Goal: Transaction & Acquisition: Book appointment/travel/reservation

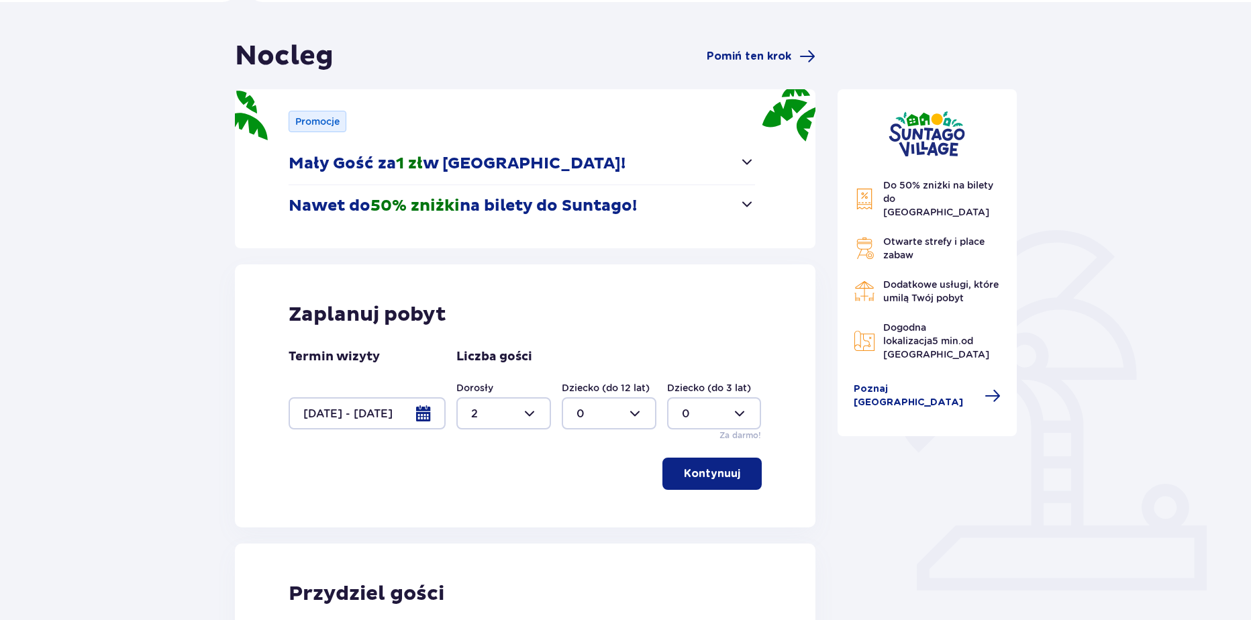
click at [340, 411] on div at bounding box center [367, 413] width 157 height 32
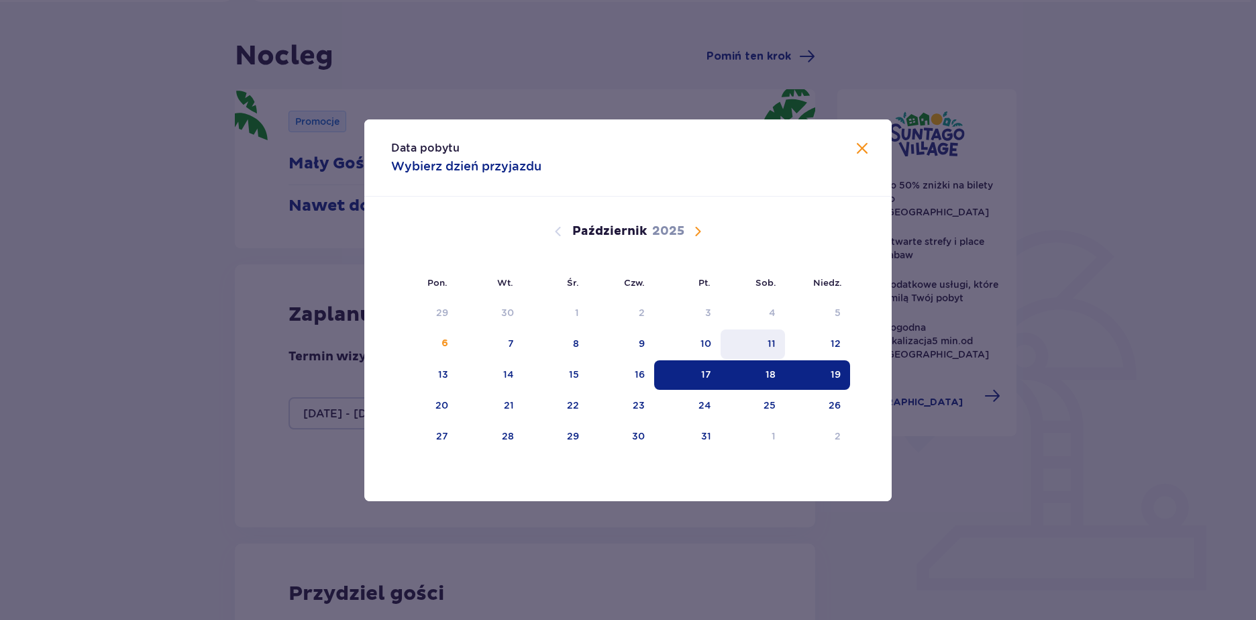
click at [755, 337] on div "11" at bounding box center [753, 345] width 65 height 30
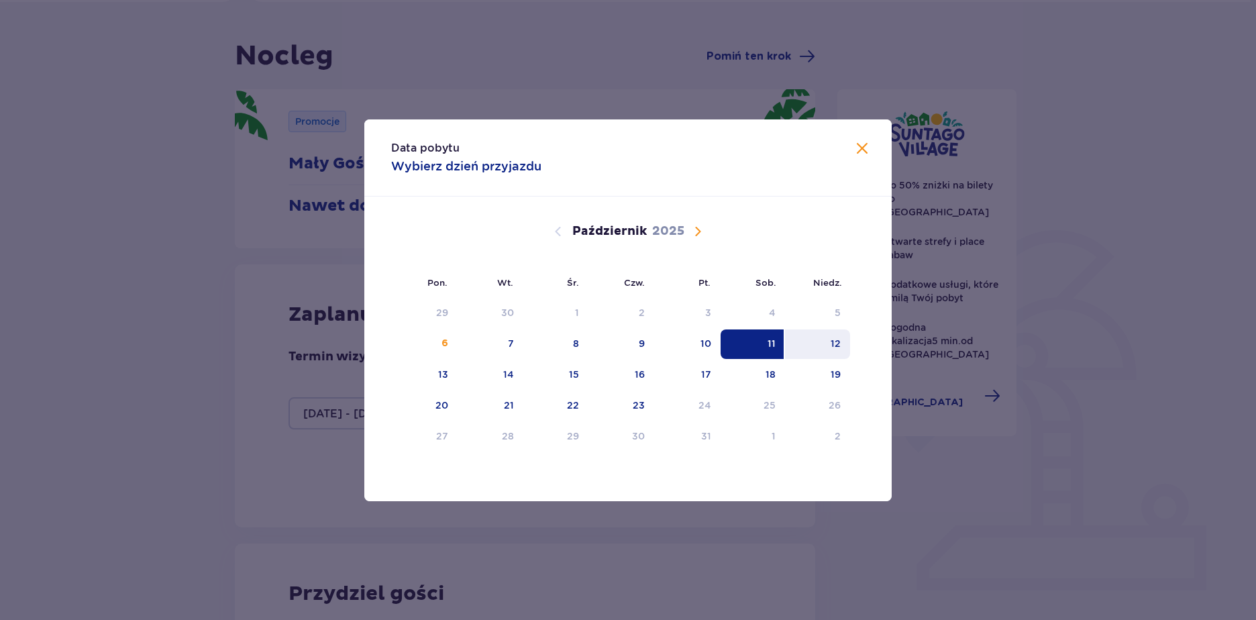
click at [797, 340] on div "12" at bounding box center [817, 345] width 65 height 30
type input "11.10.25 - 12.10.25"
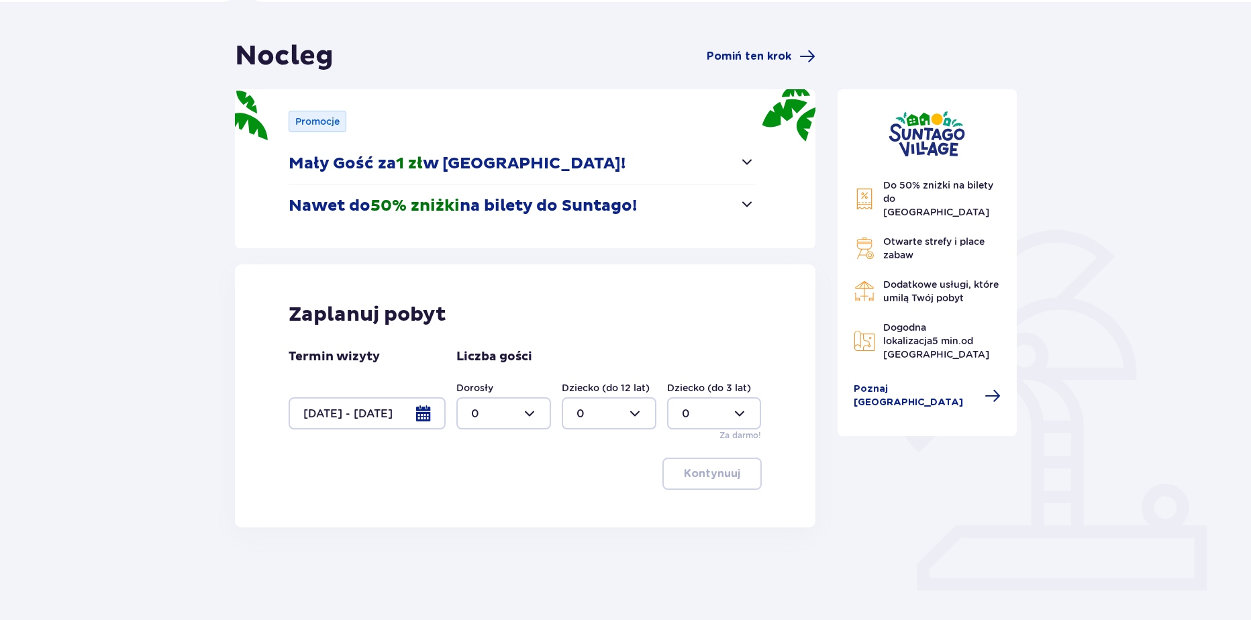
click at [533, 417] on div at bounding box center [503, 413] width 95 height 32
click at [485, 535] on div "4" at bounding box center [503, 539] width 65 height 15
type input "4"
click at [684, 483] on button "Kontynuuj" at bounding box center [711, 474] width 99 height 32
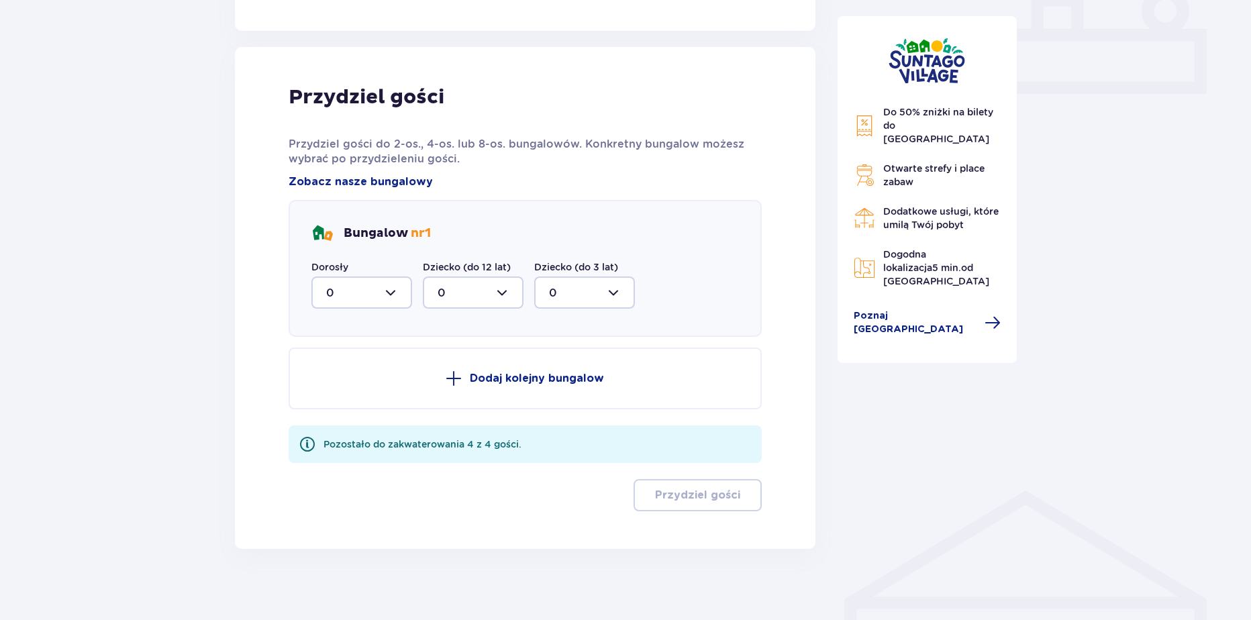
scroll to position [609, 0]
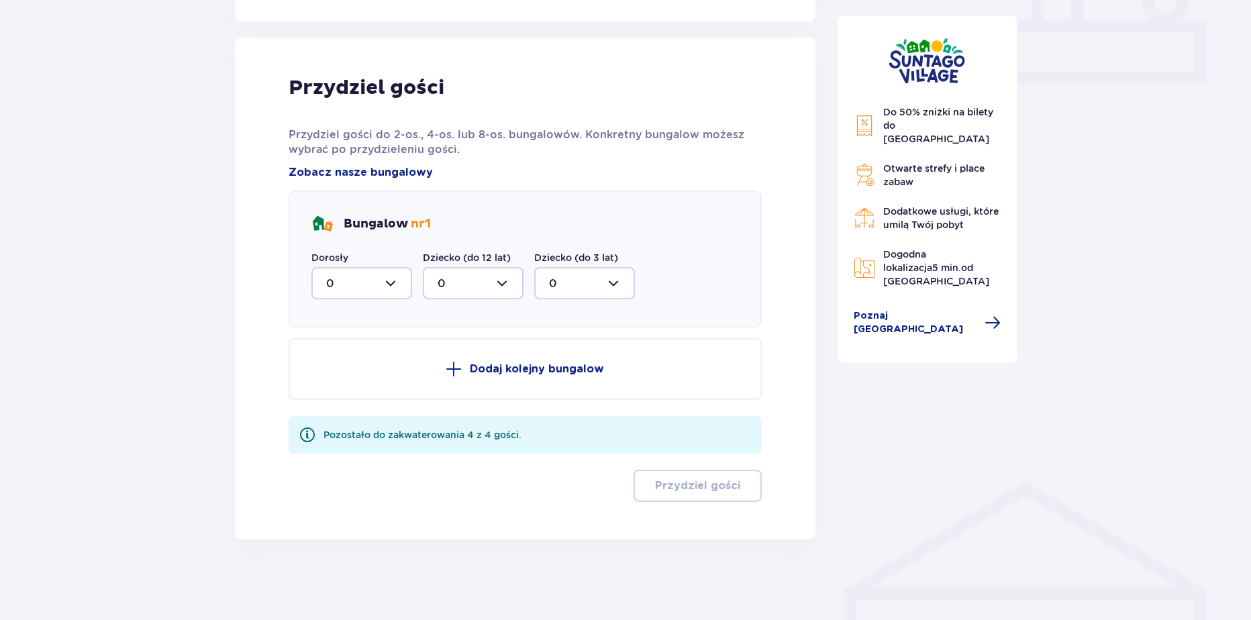
click at [368, 273] on div at bounding box center [361, 283] width 101 height 32
click at [340, 417] on div "4" at bounding box center [361, 414] width 71 height 15
type input "4"
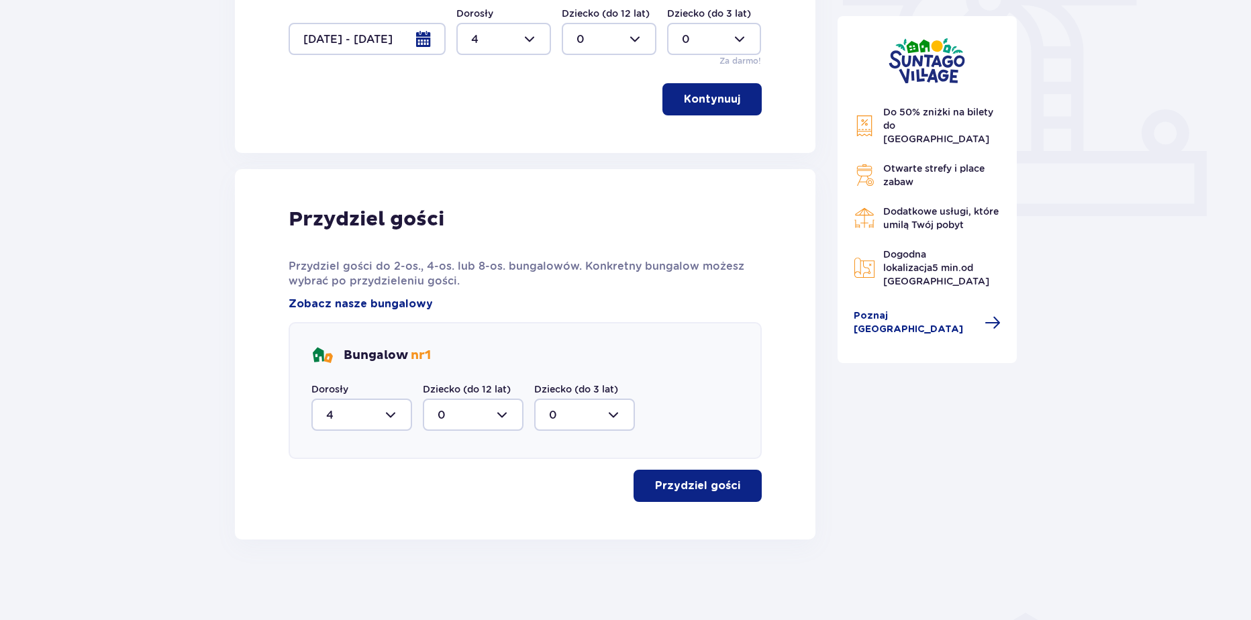
scroll to position [477, 0]
click at [668, 485] on p "Przydziel gości" at bounding box center [697, 486] width 85 height 15
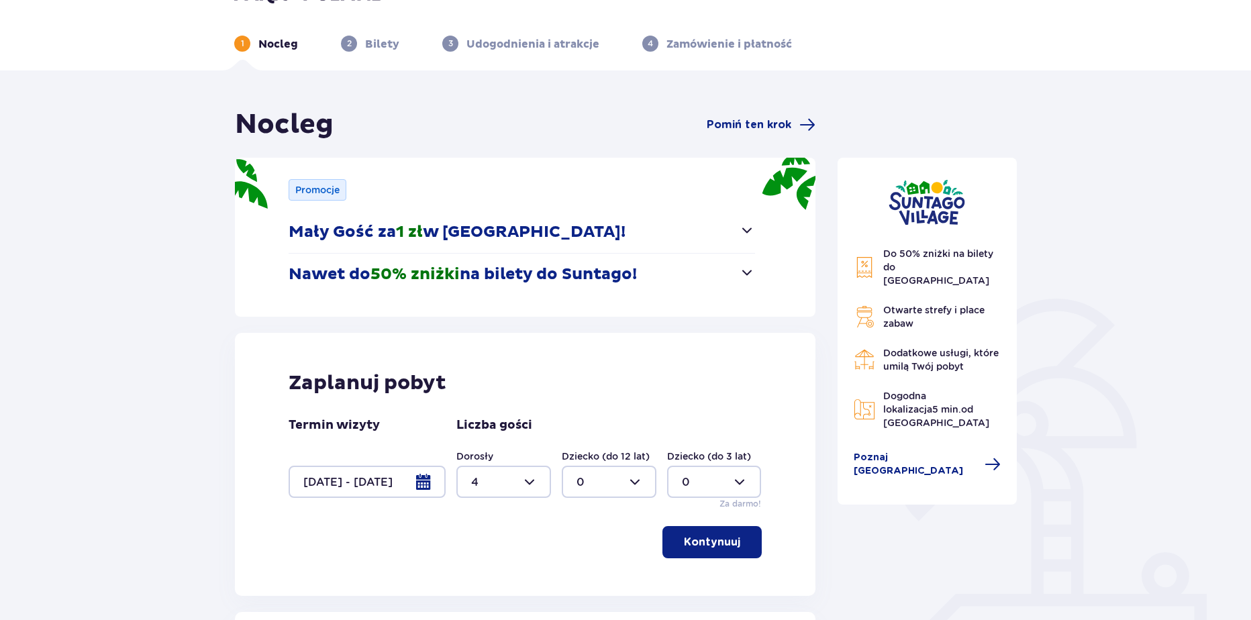
scroll to position [0, 0]
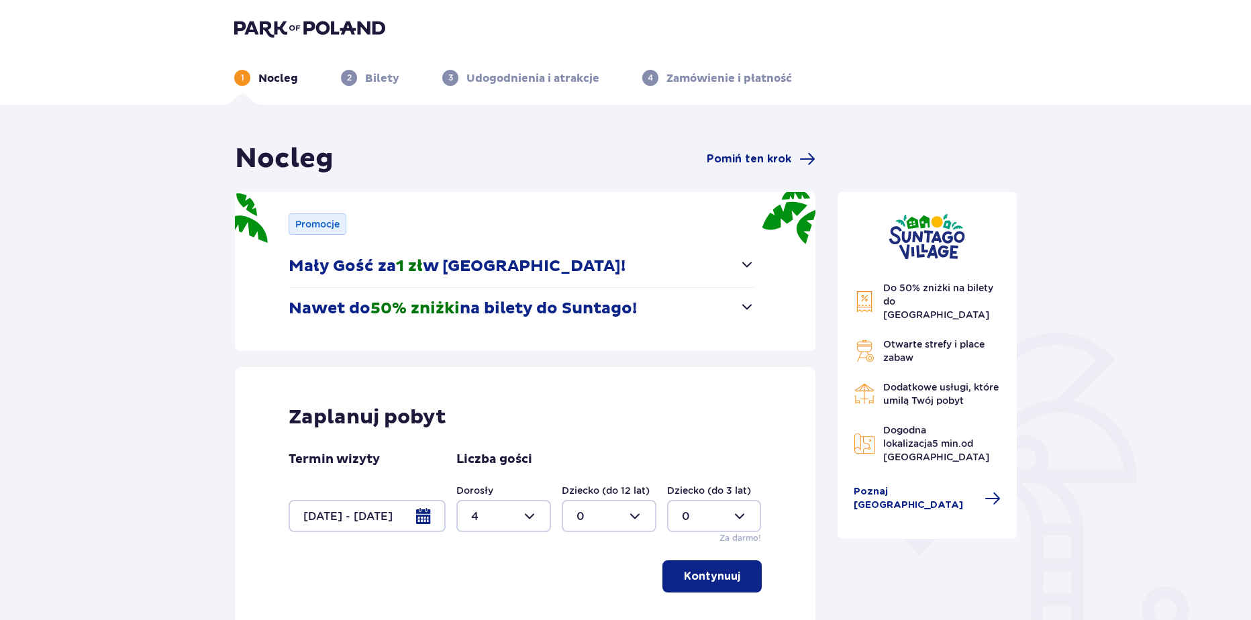
click at [283, 32] on img at bounding box center [309, 28] width 151 height 19
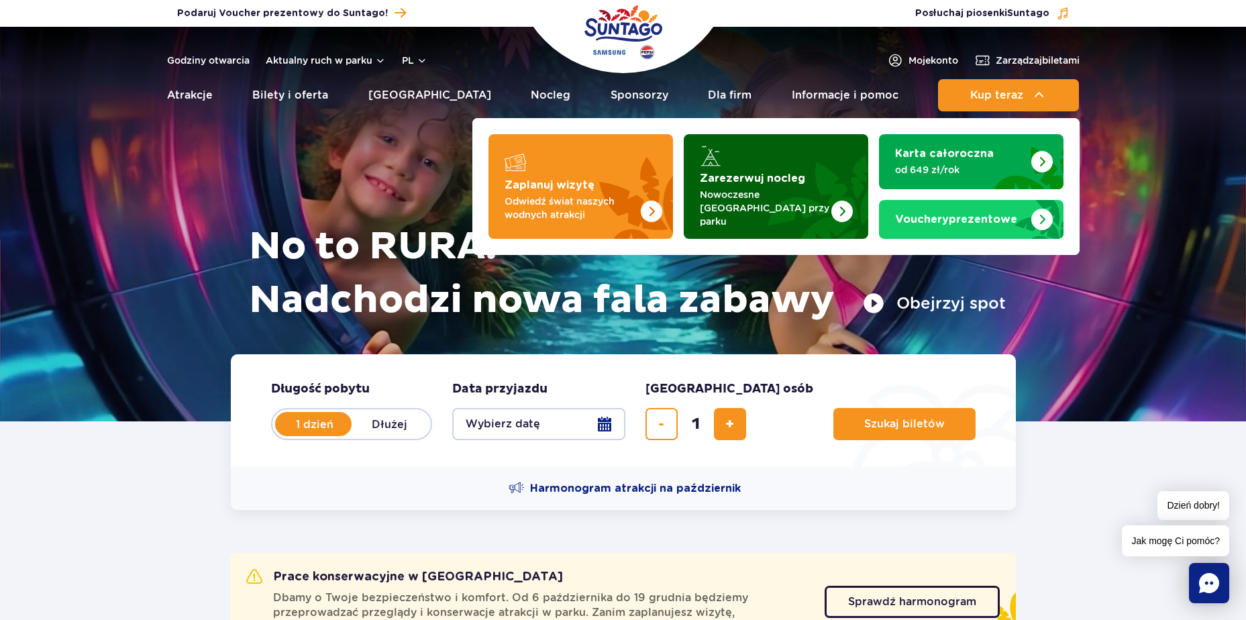
click at [795, 184] on strong "Zarezerwuj nocleg" at bounding box center [752, 178] width 105 height 11
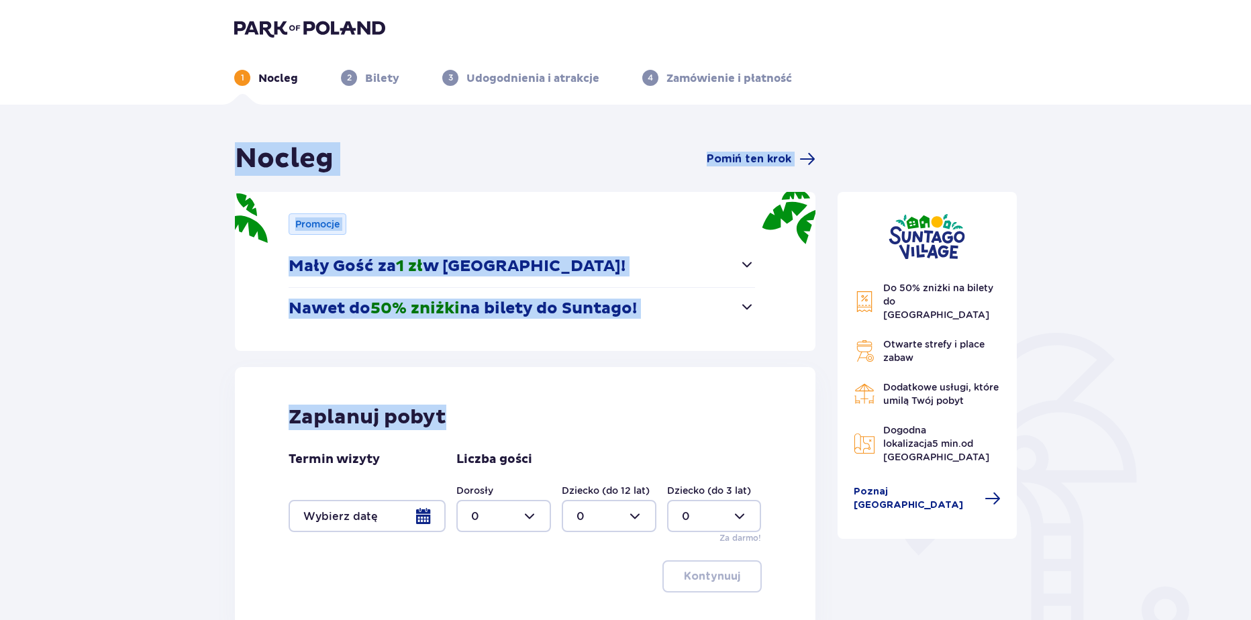
drag, startPoint x: 468, startPoint y: 421, endPoint x: 226, endPoint y: 138, distance: 372.7
click at [226, 138] on div "Nocleg Pomiń ten krok Promocje Mały Gość za 1 zł w [GEOGRAPHIC_DATA]! Noc za zł…" at bounding box center [625, 444] width 1251 height 679
click at [226, 138] on div "Nocleg Pomiń ten krok Promocje Mały Gość za 1 zł w Suntago Village! Noc za złot…" at bounding box center [625, 444] width 1251 height 679
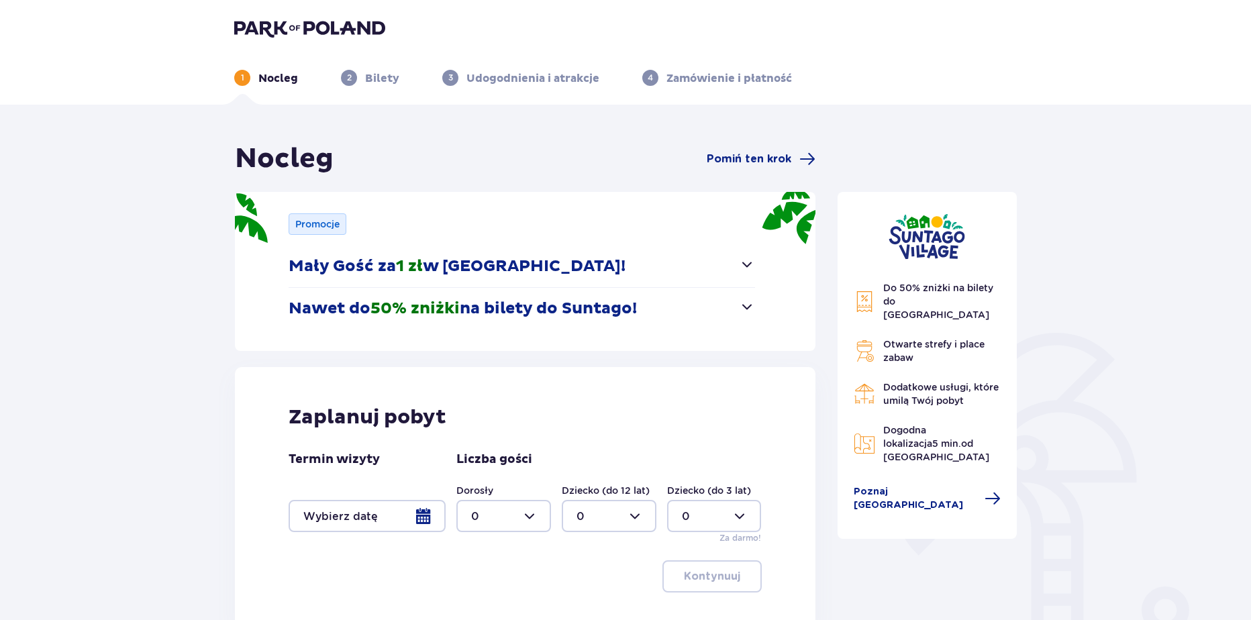
click at [351, 35] on img at bounding box center [309, 28] width 151 height 19
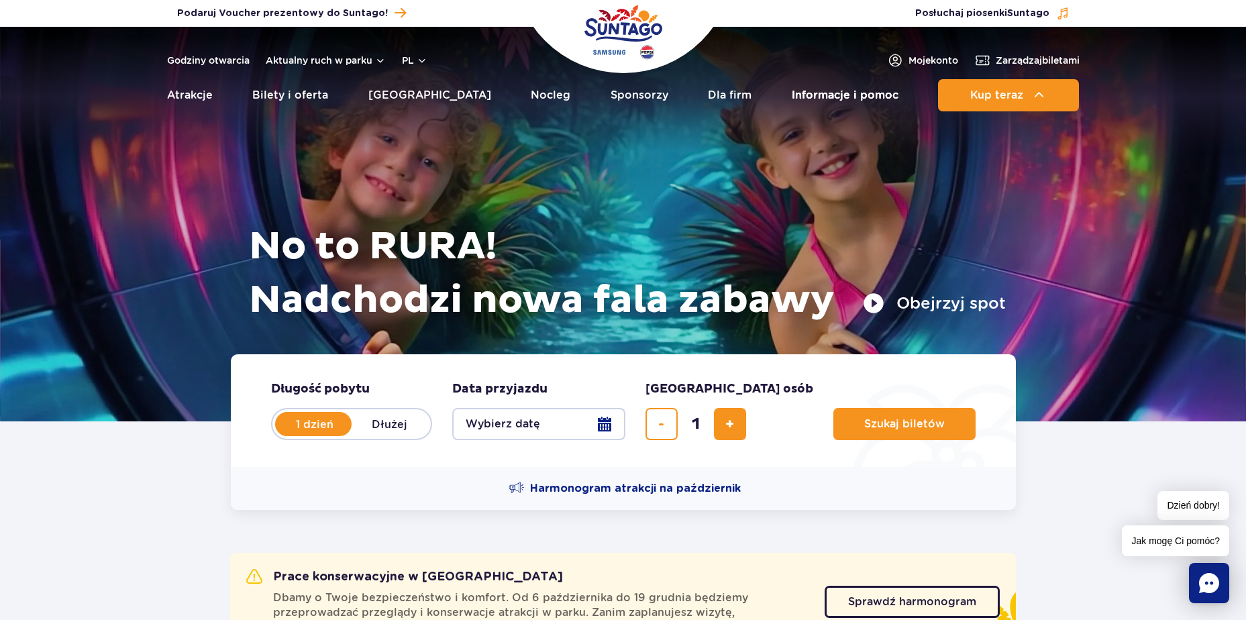
click at [852, 97] on link "Informacje i pomoc" at bounding box center [845, 95] width 107 height 32
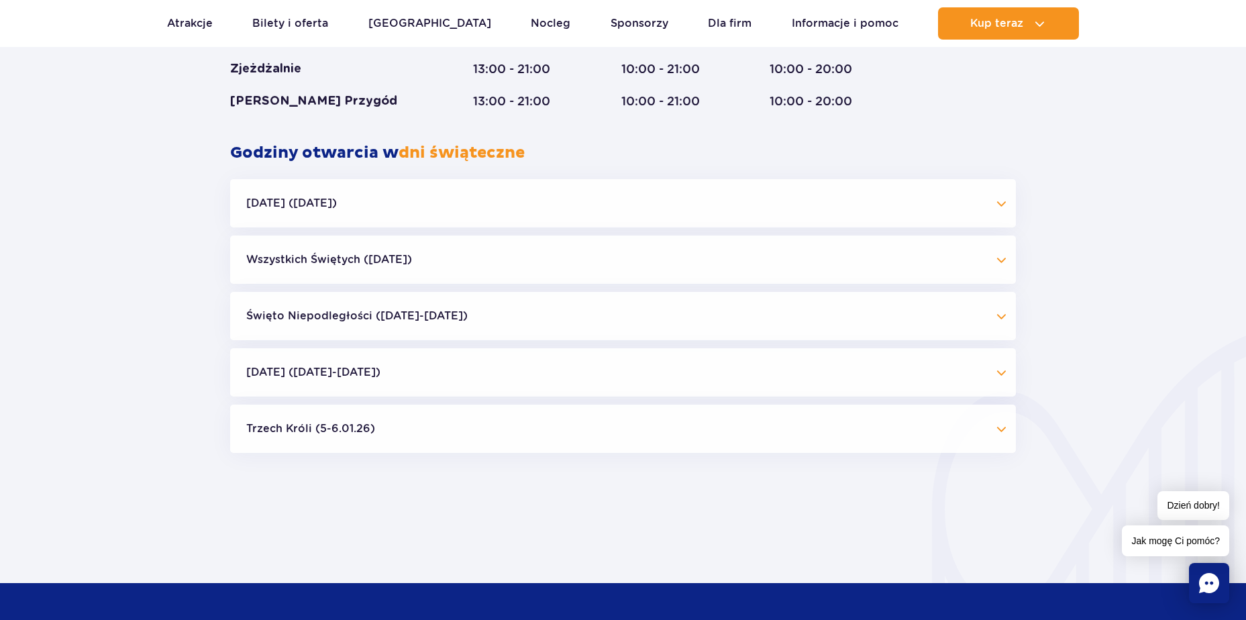
scroll to position [1229, 0]
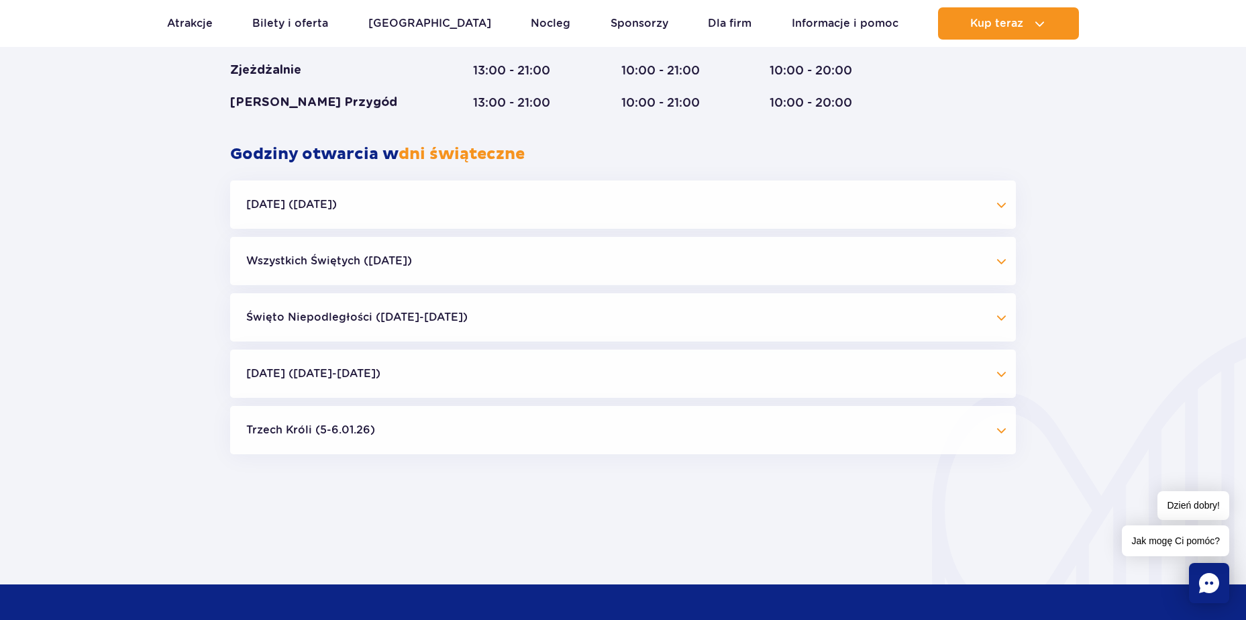
click at [491, 377] on button "Boże Narodzenie (23.12-01.01.26)" at bounding box center [623, 374] width 786 height 48
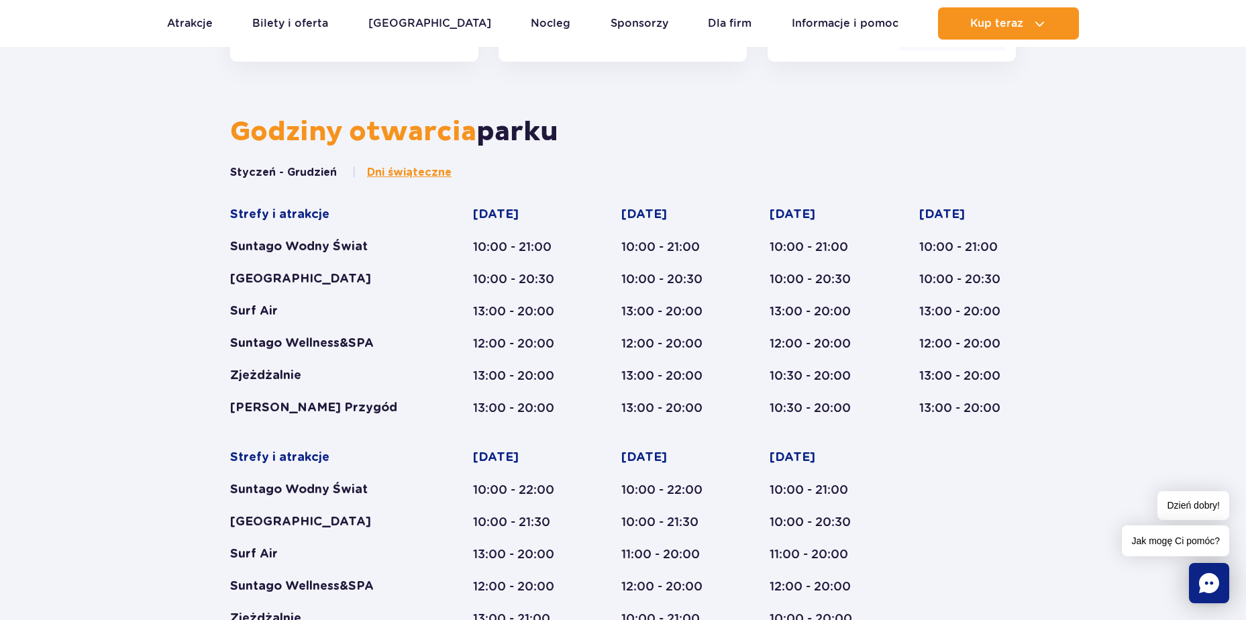
scroll to position [0, 0]
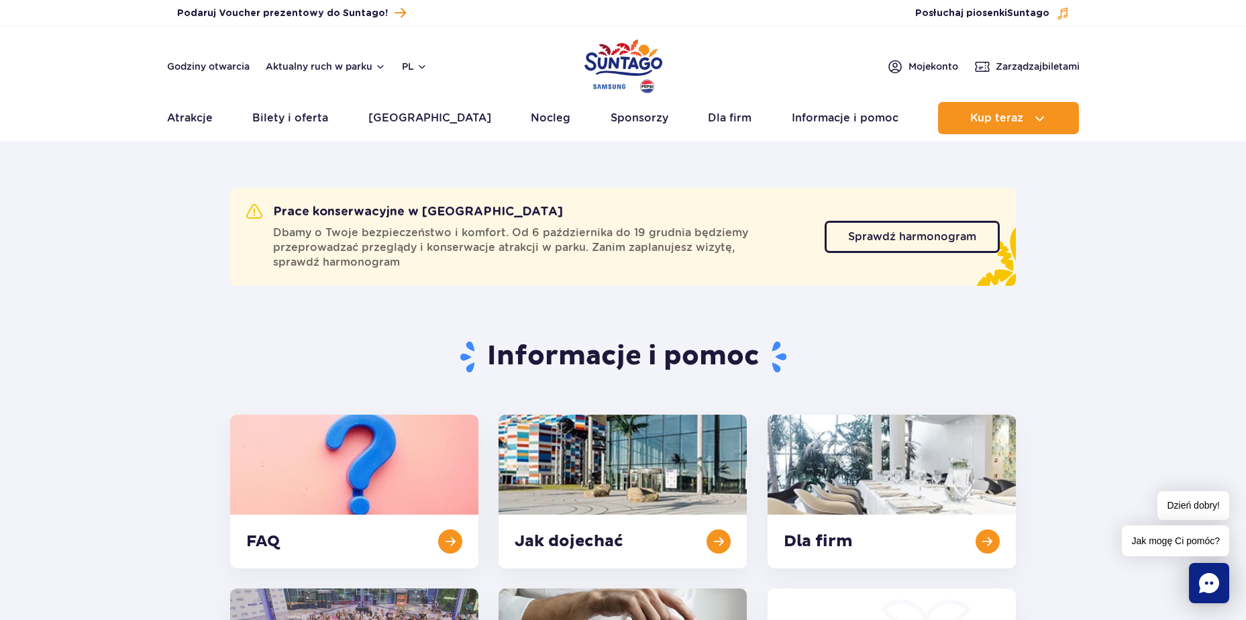
click at [616, 50] on img "Park of Poland" at bounding box center [624, 67] width 78 height 62
